Goal: Task Accomplishment & Management: Manage account settings

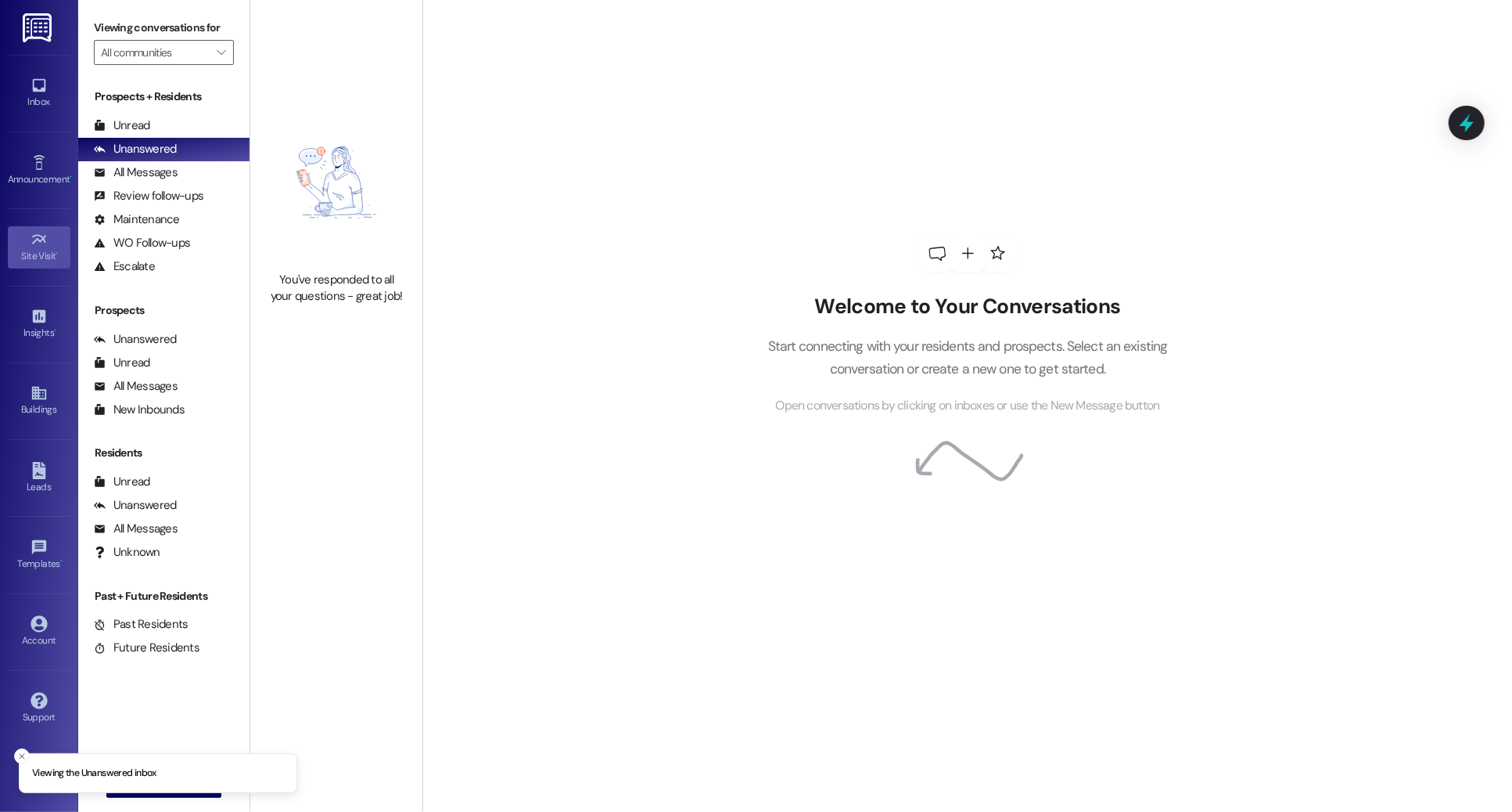
click at [36, 234] on icon at bounding box center [38, 239] width 17 height 17
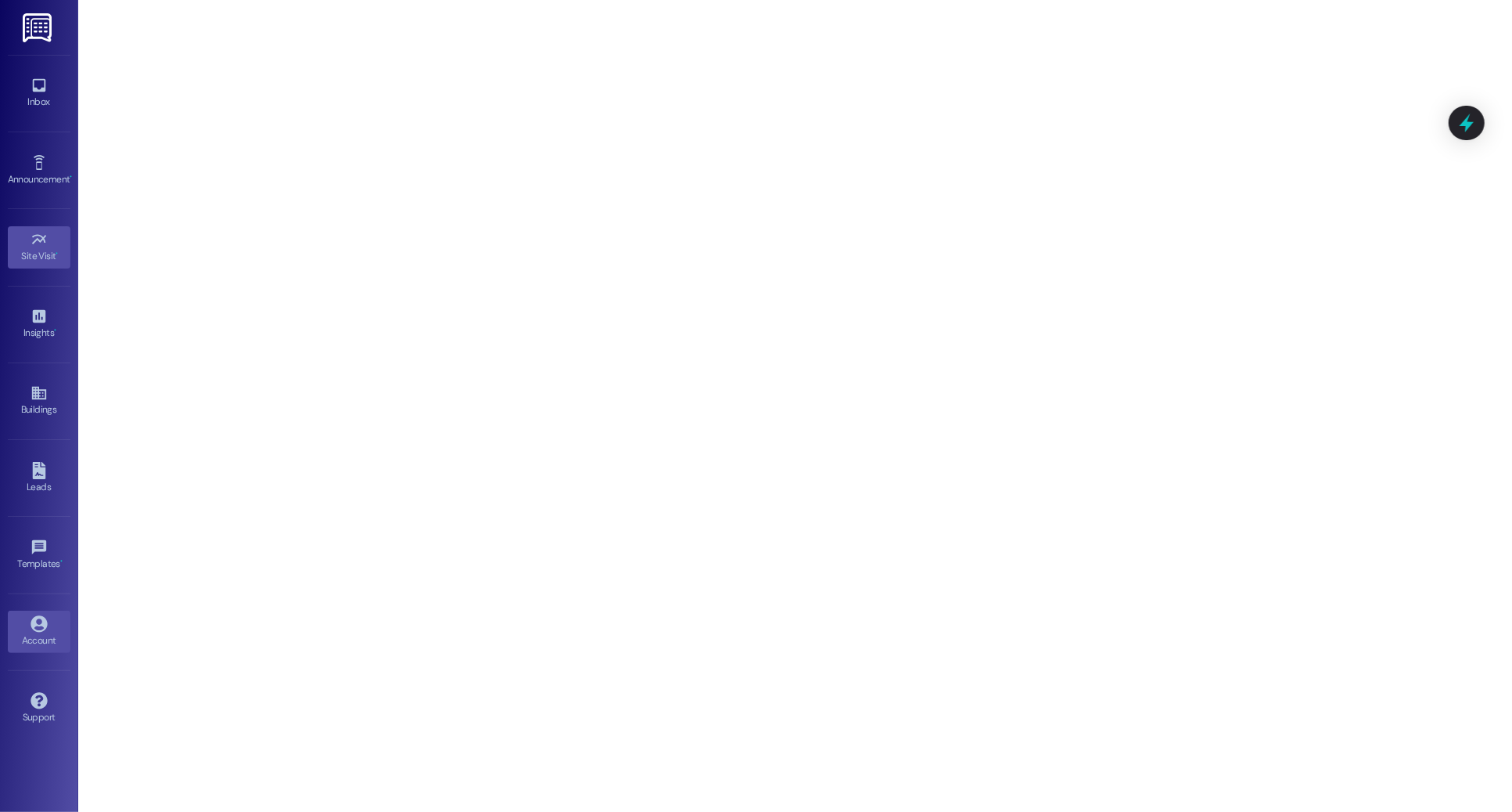
click at [29, 623] on link "Account" at bounding box center [39, 631] width 62 height 43
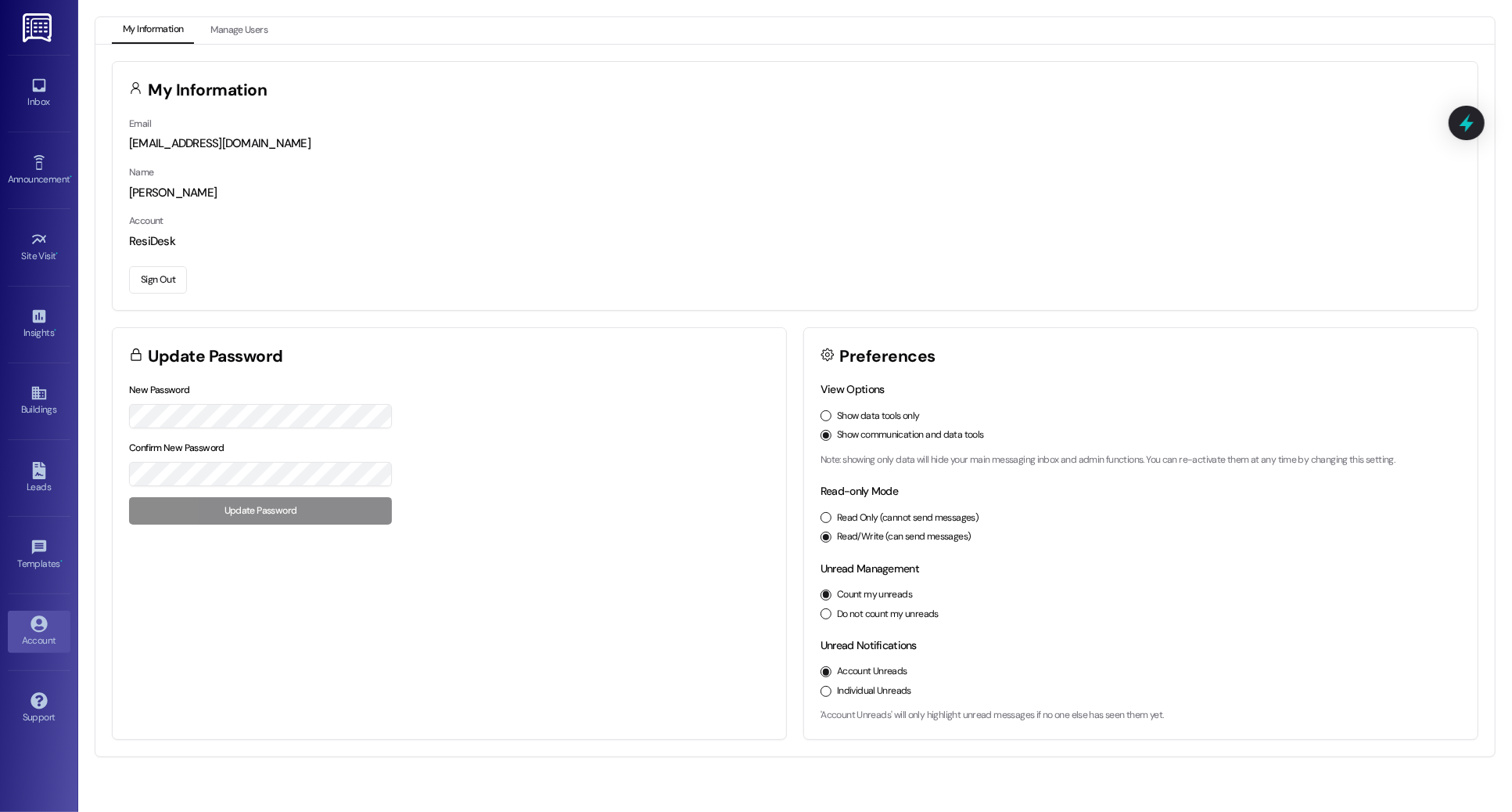
click at [146, 266] on button "Sign Out" at bounding box center [157, 279] width 58 height 28
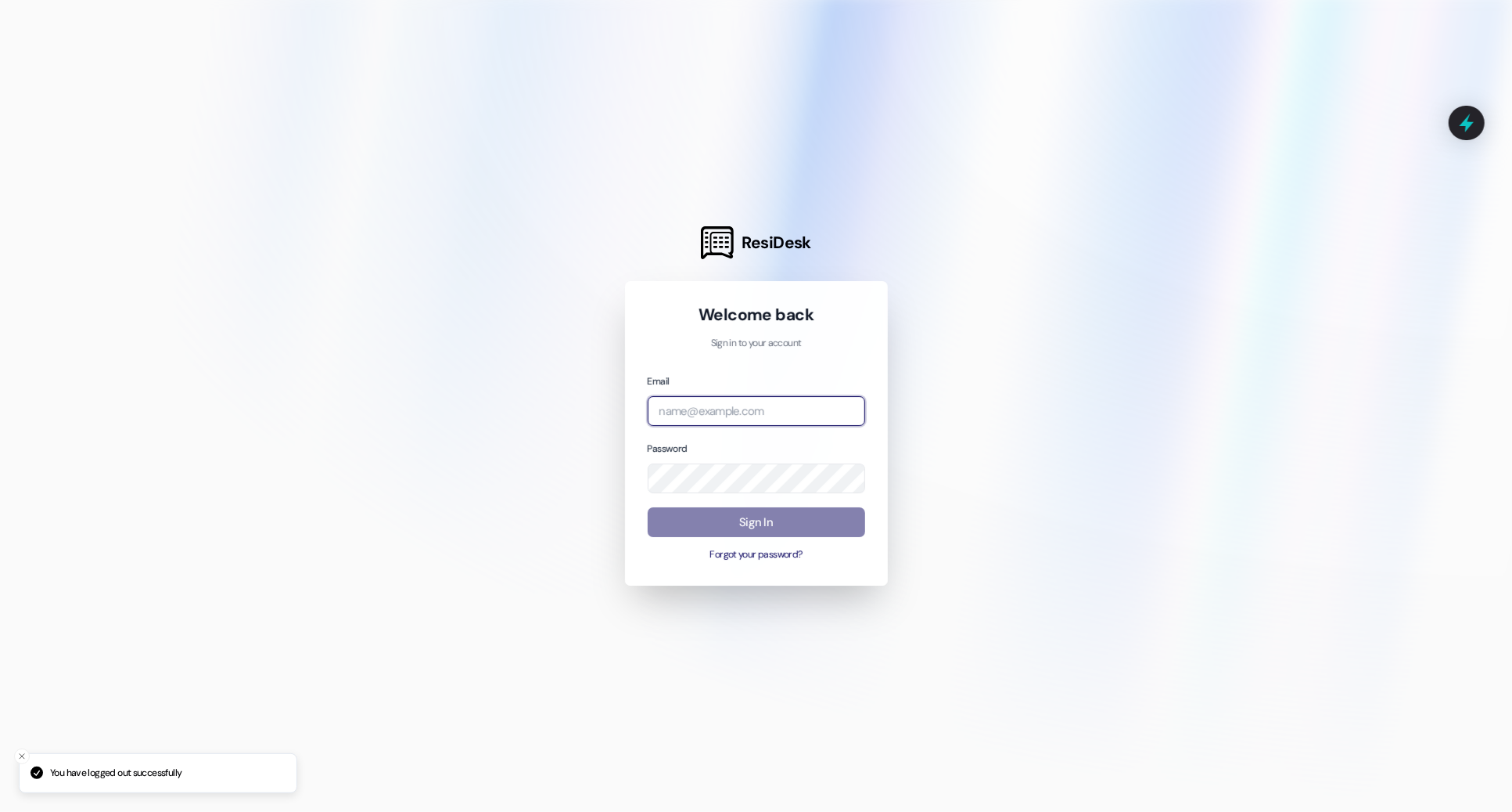
click at [700, 401] on input "email" at bounding box center [756, 411] width 218 height 30
type input "[EMAIL_ADDRESS][PERSON_NAME][PERSON_NAME][DOMAIN_NAME]"
